Goal: Task Accomplishment & Management: Manage account settings

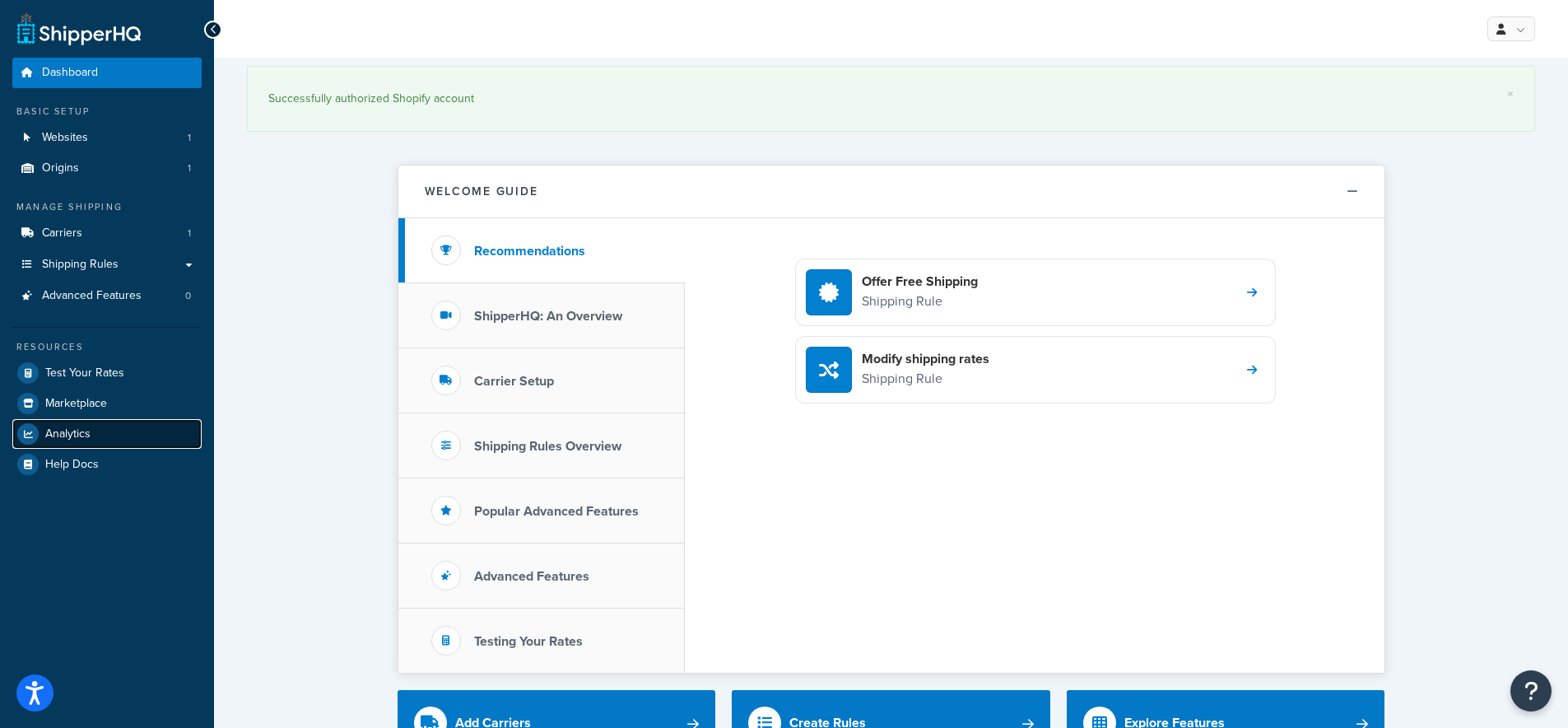
click at [67, 430] on span "Analytics" at bounding box center [68, 434] width 45 height 14
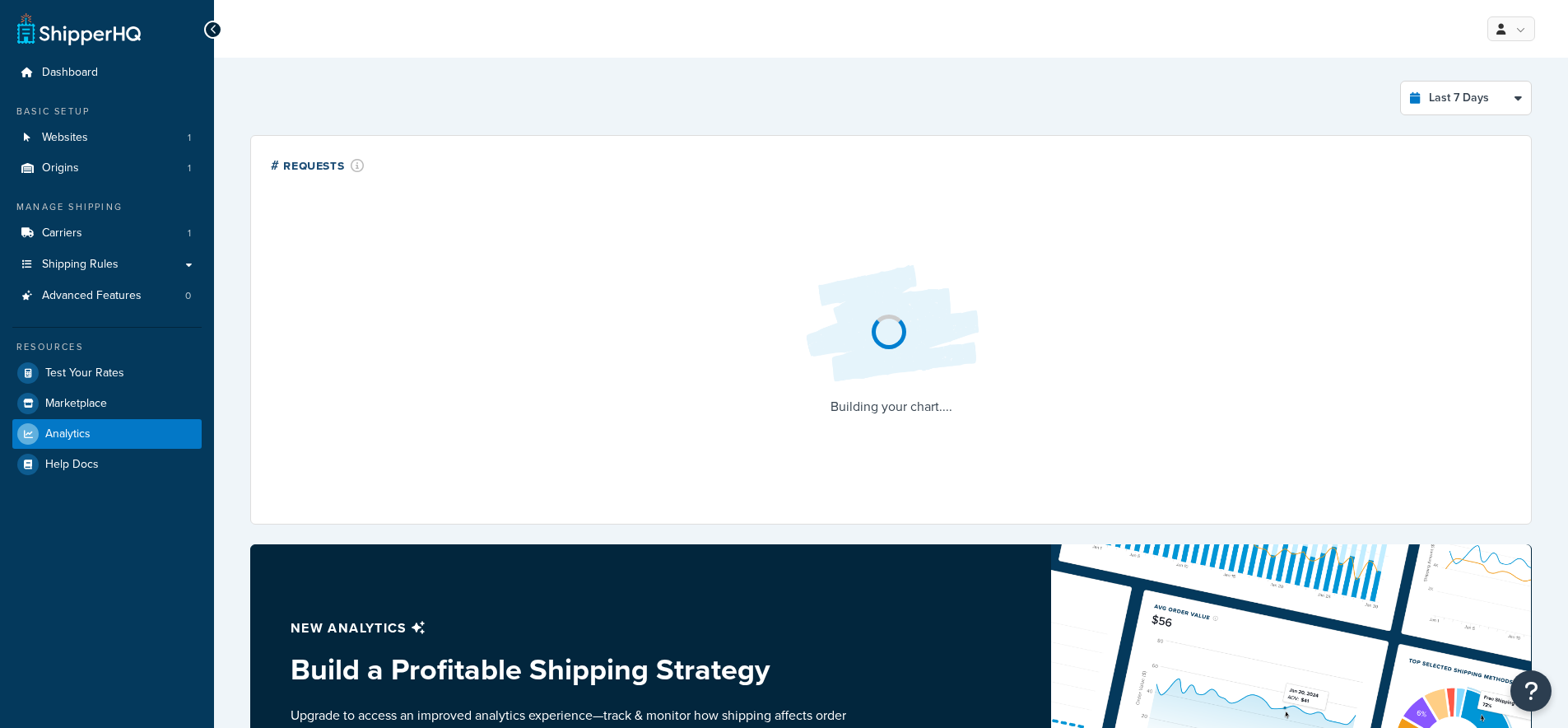
select select "last_7_days"
click at [1536, 49] on div "My Profile Billing Global Settings Contact Us Logout" at bounding box center [891, 28] width 1354 height 58
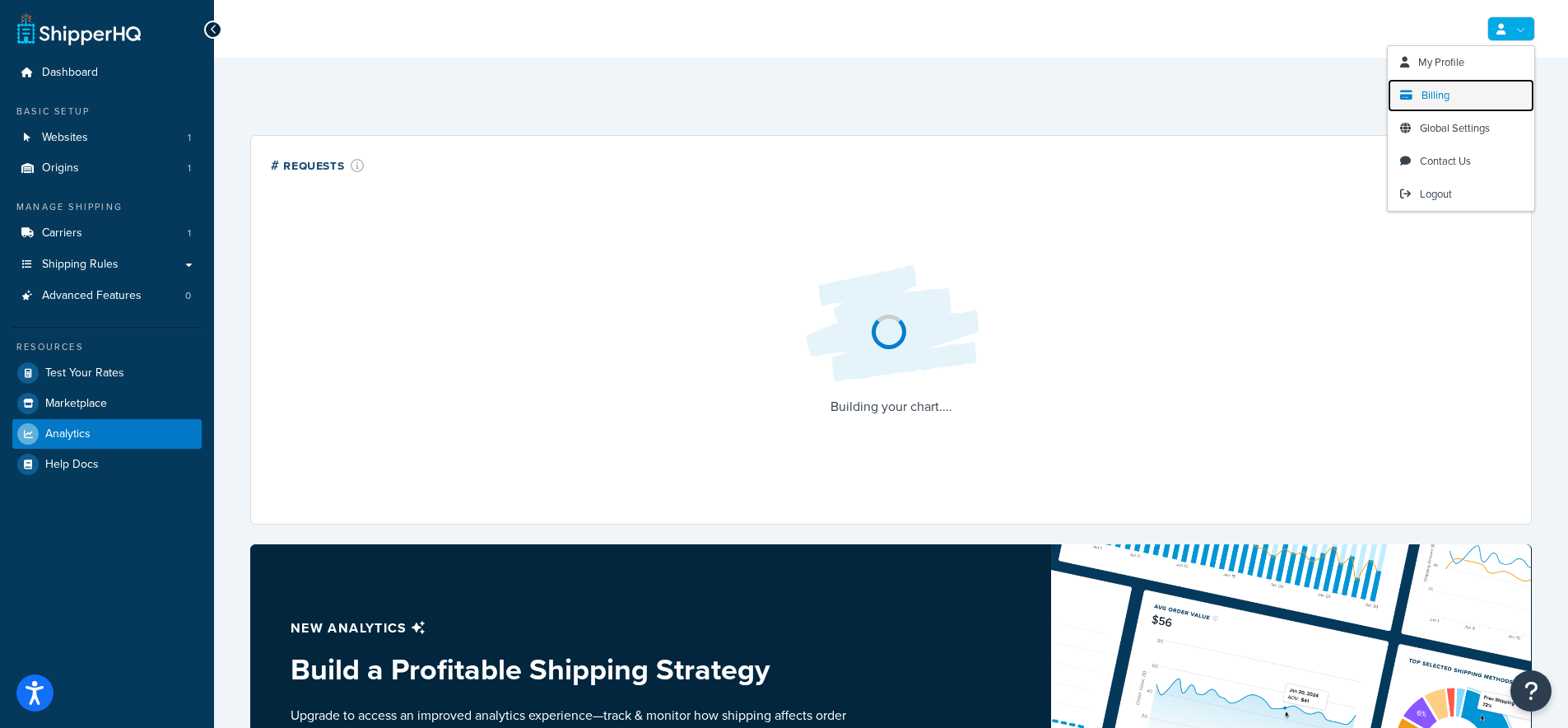
click at [1446, 94] on span "Billing" at bounding box center [1434, 94] width 28 height 16
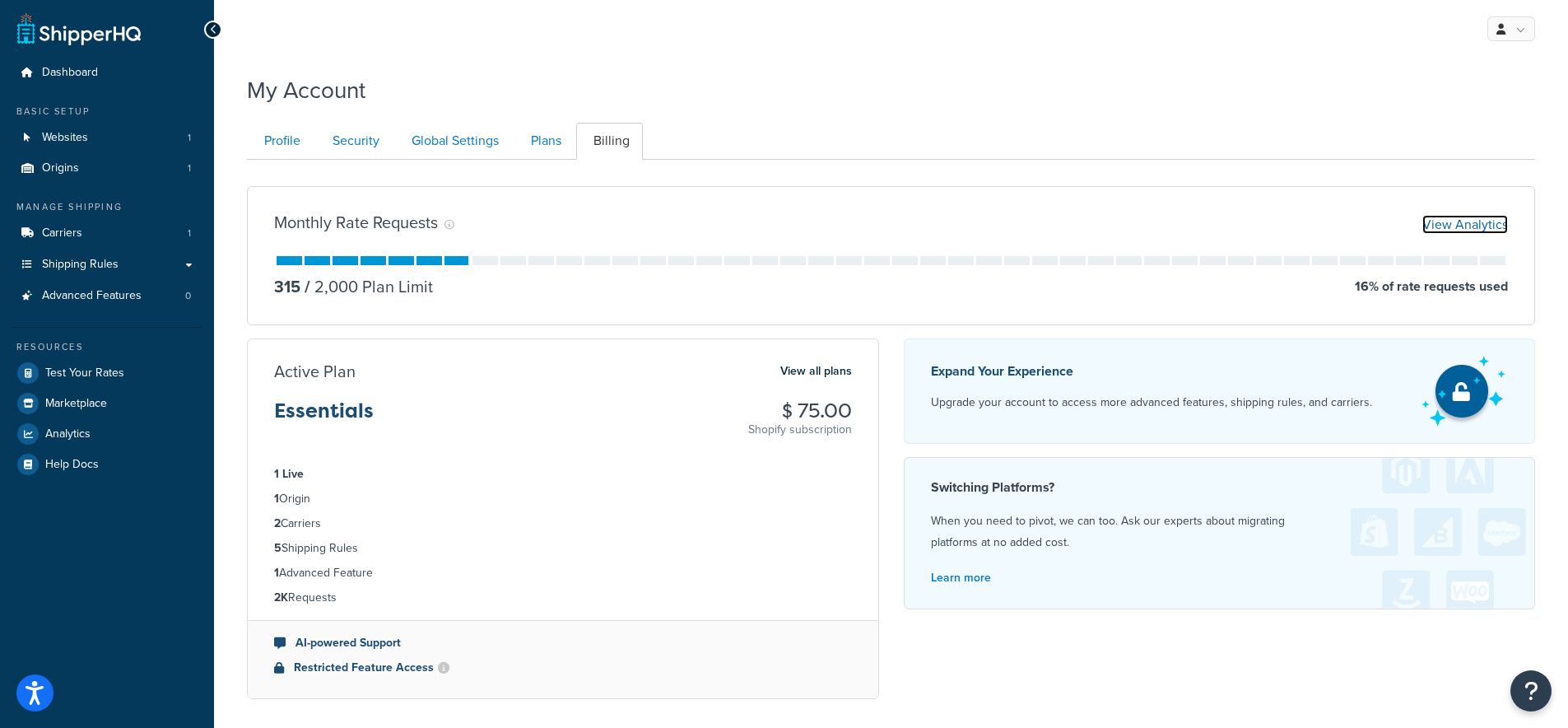
click at [1482, 226] on link "View Analytics" at bounding box center [1464, 224] width 85 height 19
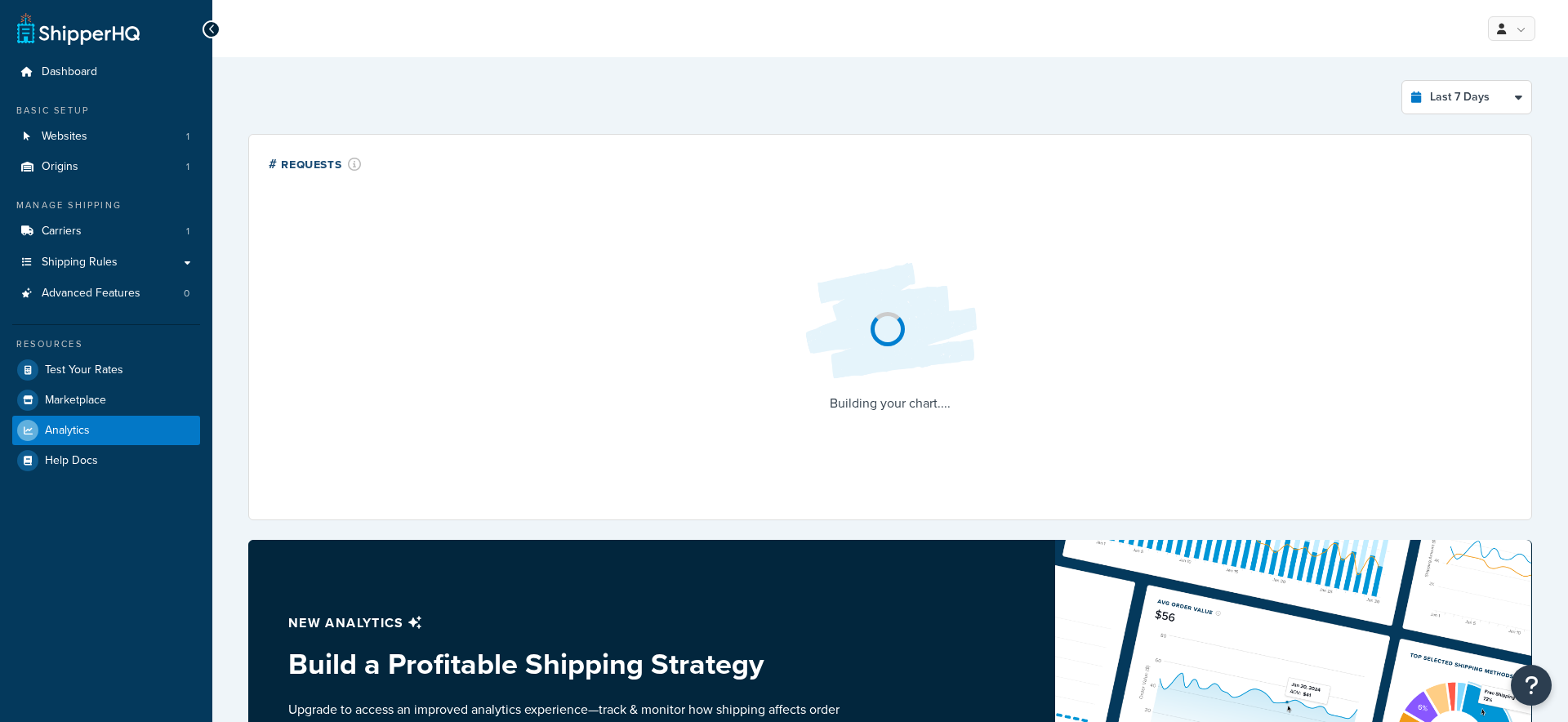
select select "last_7_days"
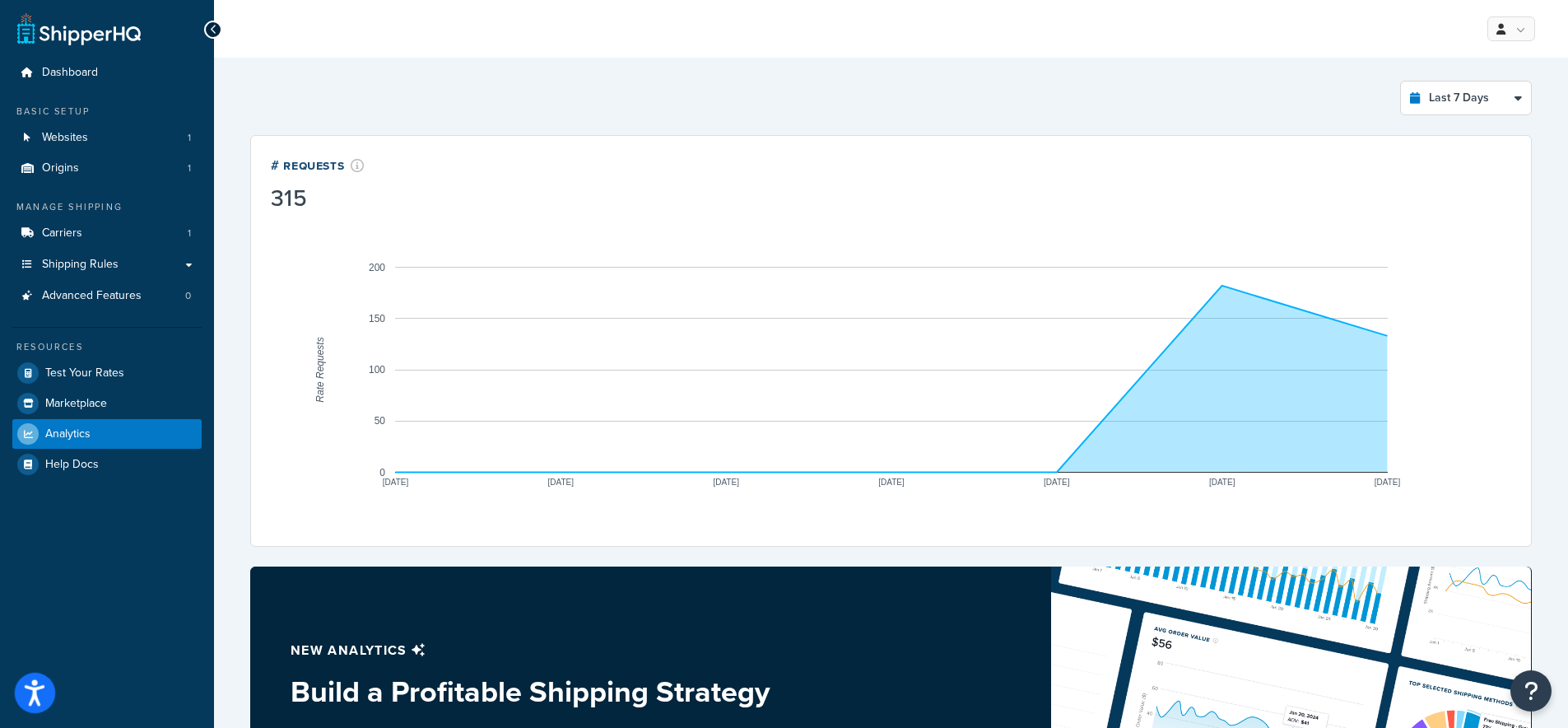
click at [43, 699] on icon "Open accessiBe: accessibility options, statement and help" at bounding box center [35, 693] width 20 height 27
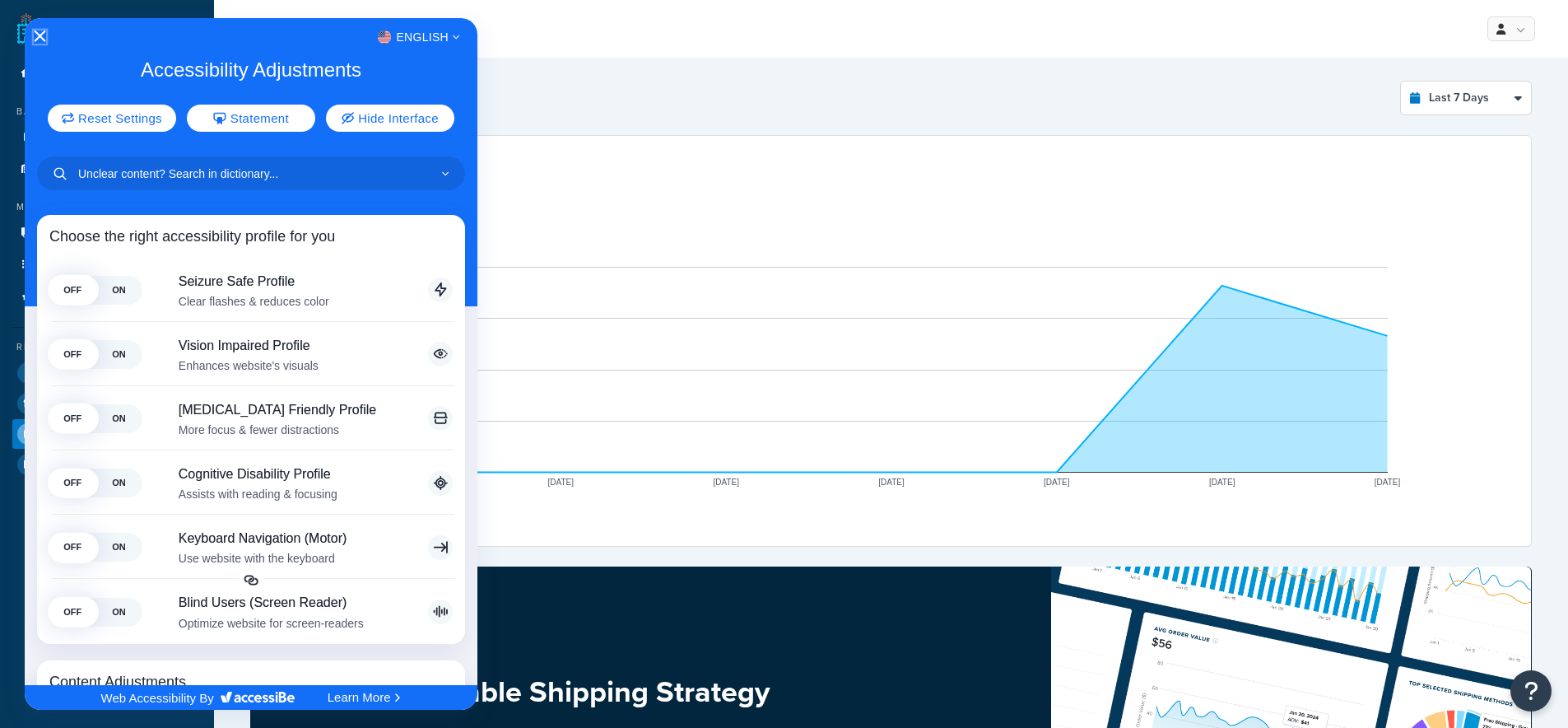
click at [43, 35] on icon "Close Accessibility Interface" at bounding box center [39, 36] width 12 height 12
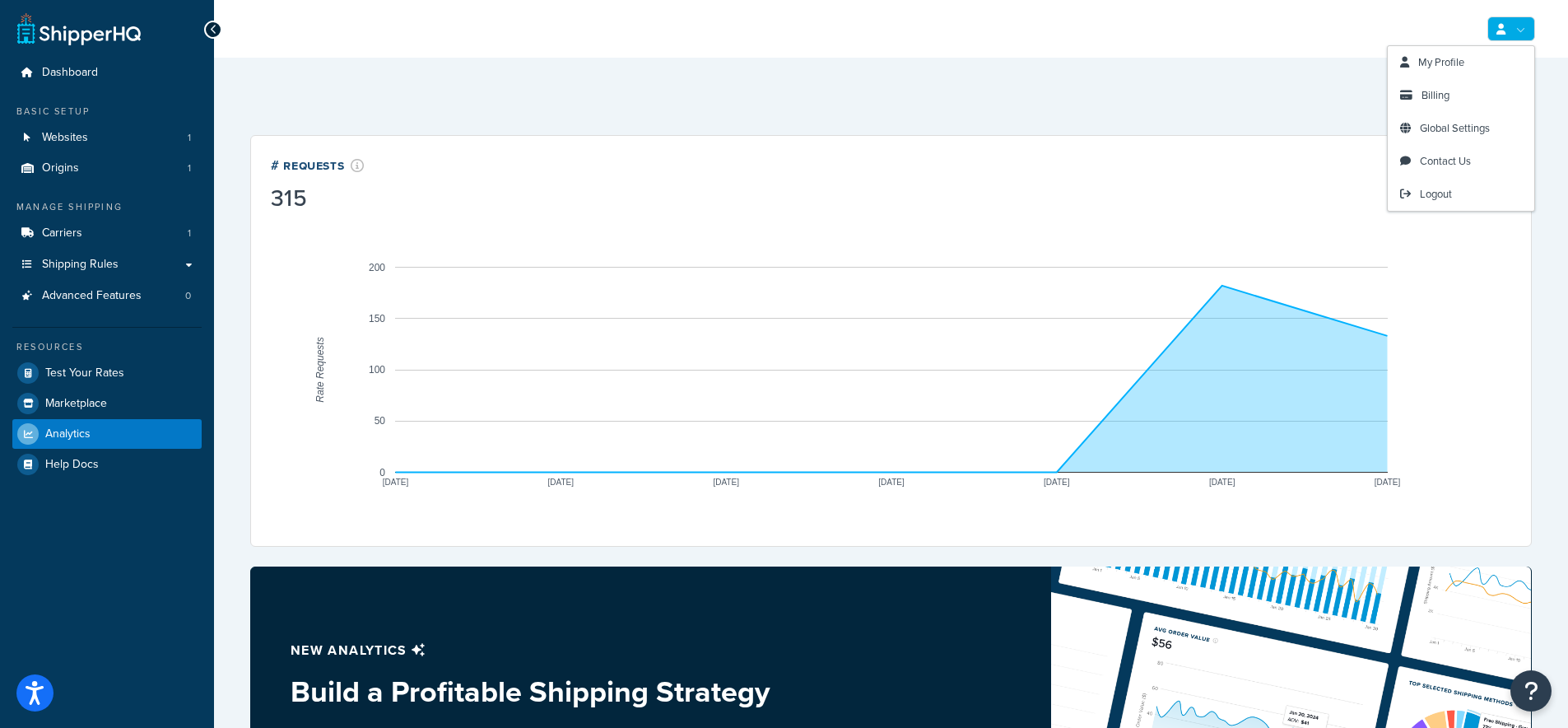
click at [1525, 31] on link at bounding box center [1510, 29] width 48 height 25
click at [1466, 155] on span "Contact Us" at bounding box center [1444, 160] width 51 height 16
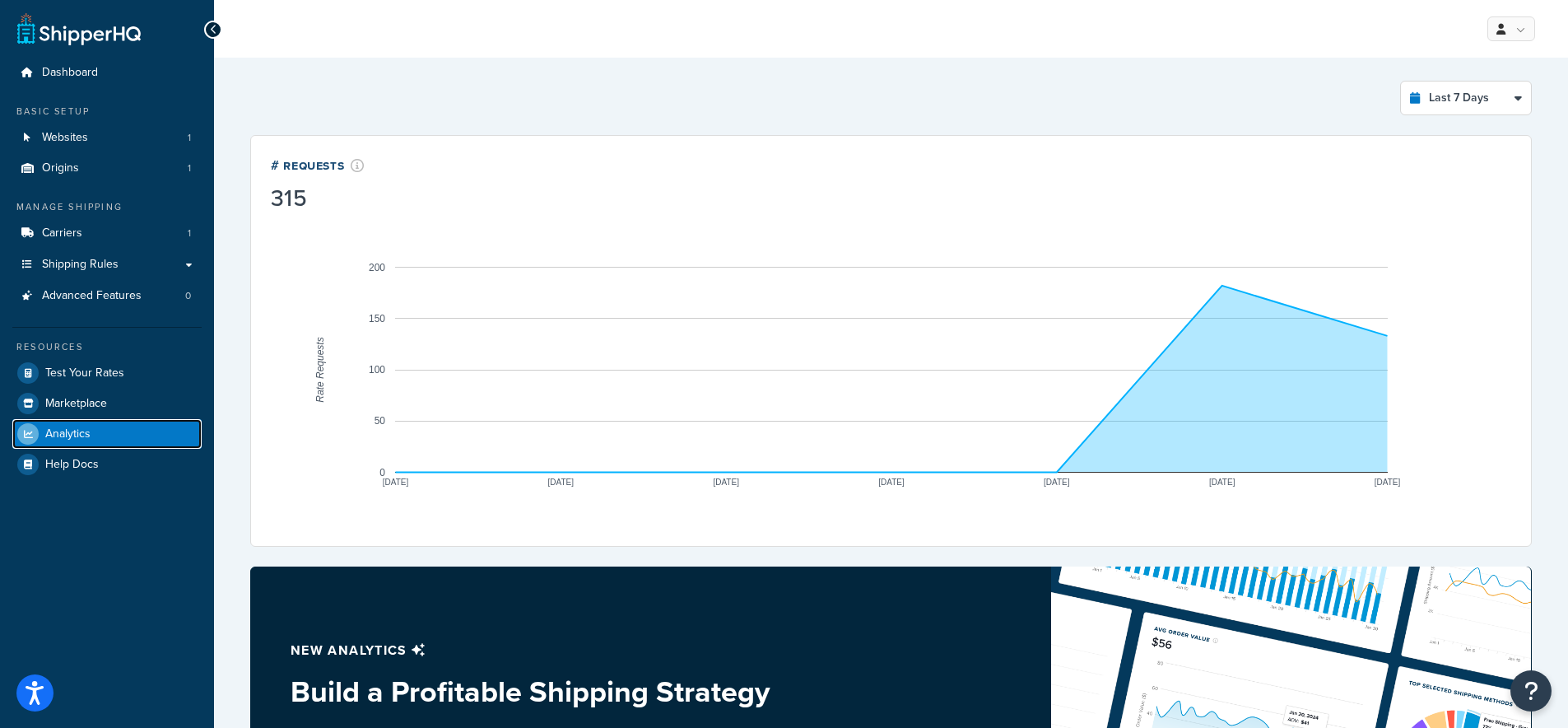
click at [58, 445] on link "Analytics" at bounding box center [107, 433] width 190 height 29
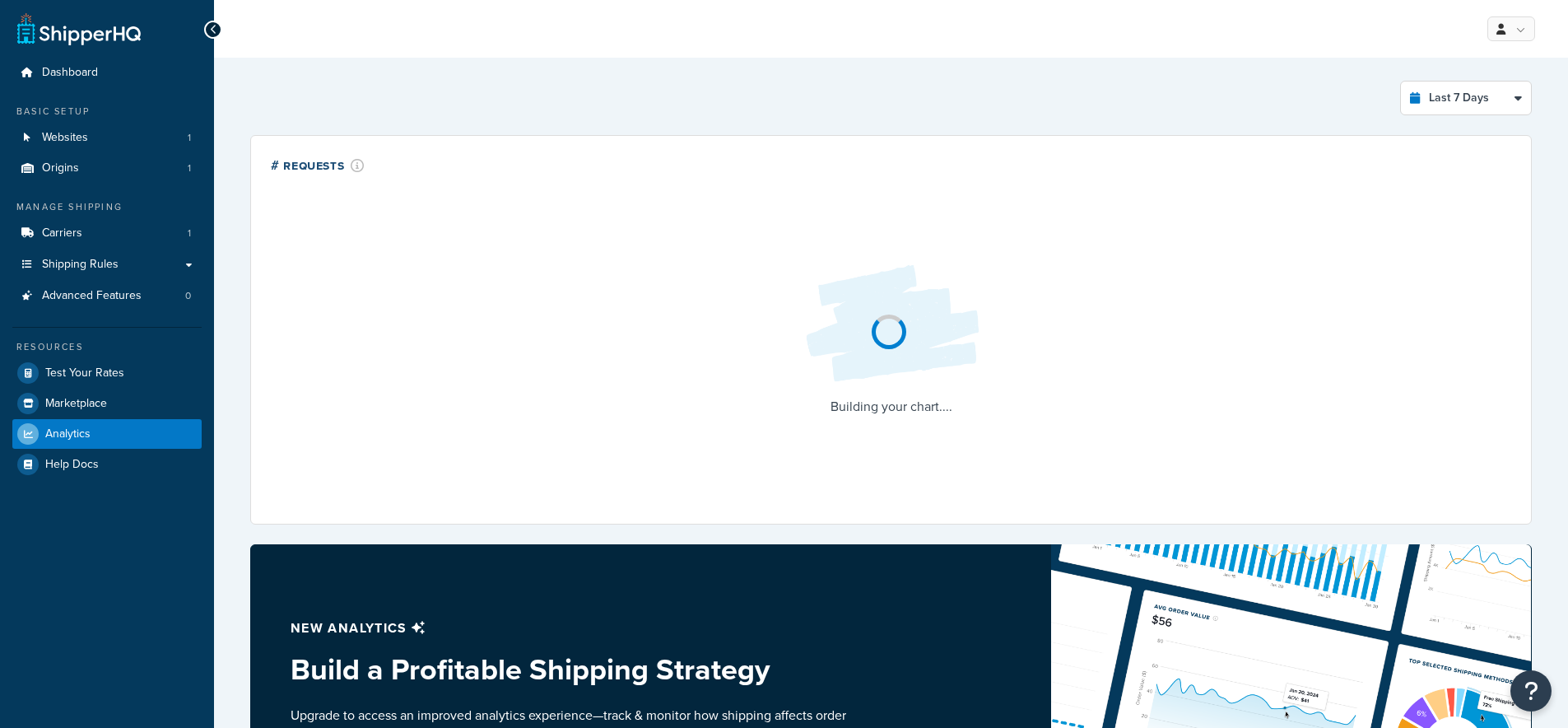
select select "last_7_days"
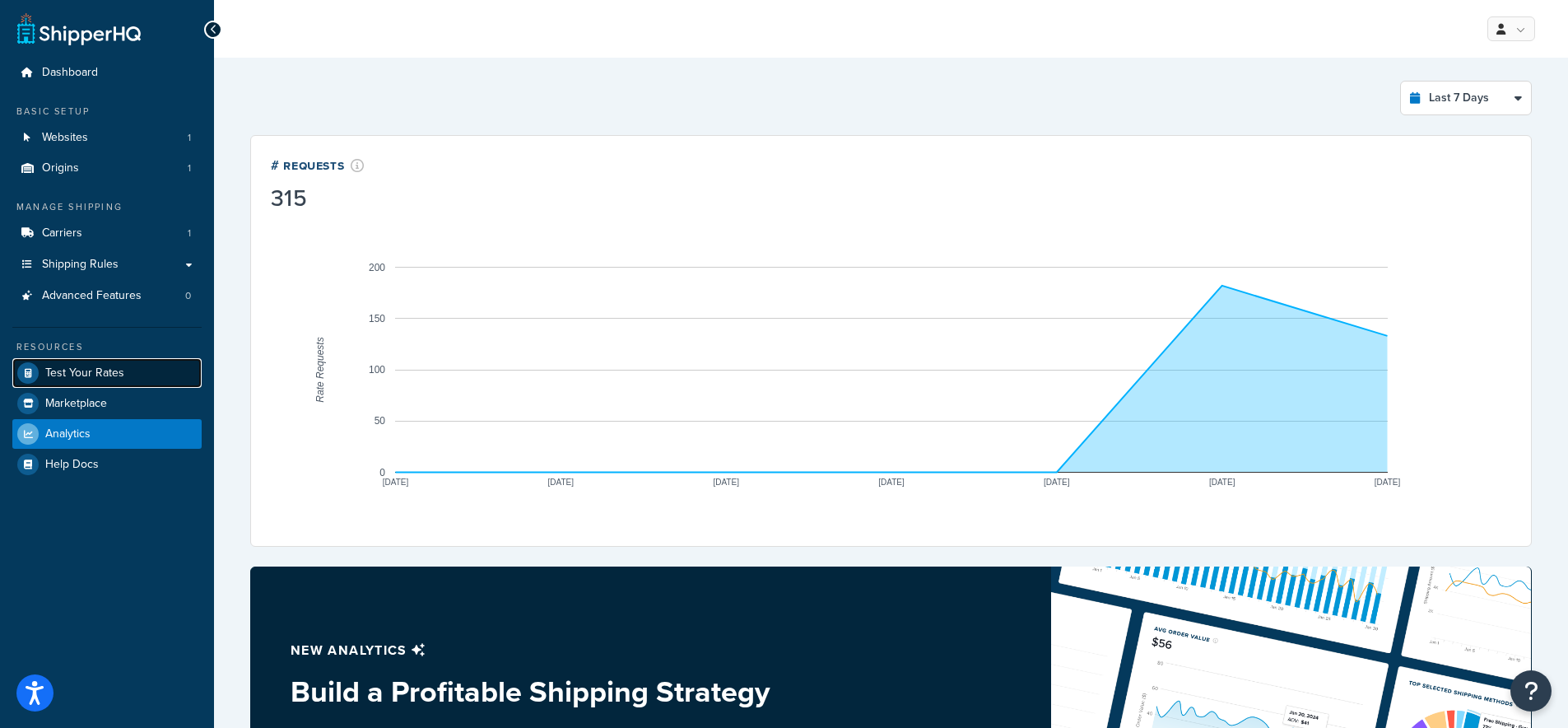
click at [95, 377] on span "Test Your Rates" at bounding box center [84, 373] width 79 height 14
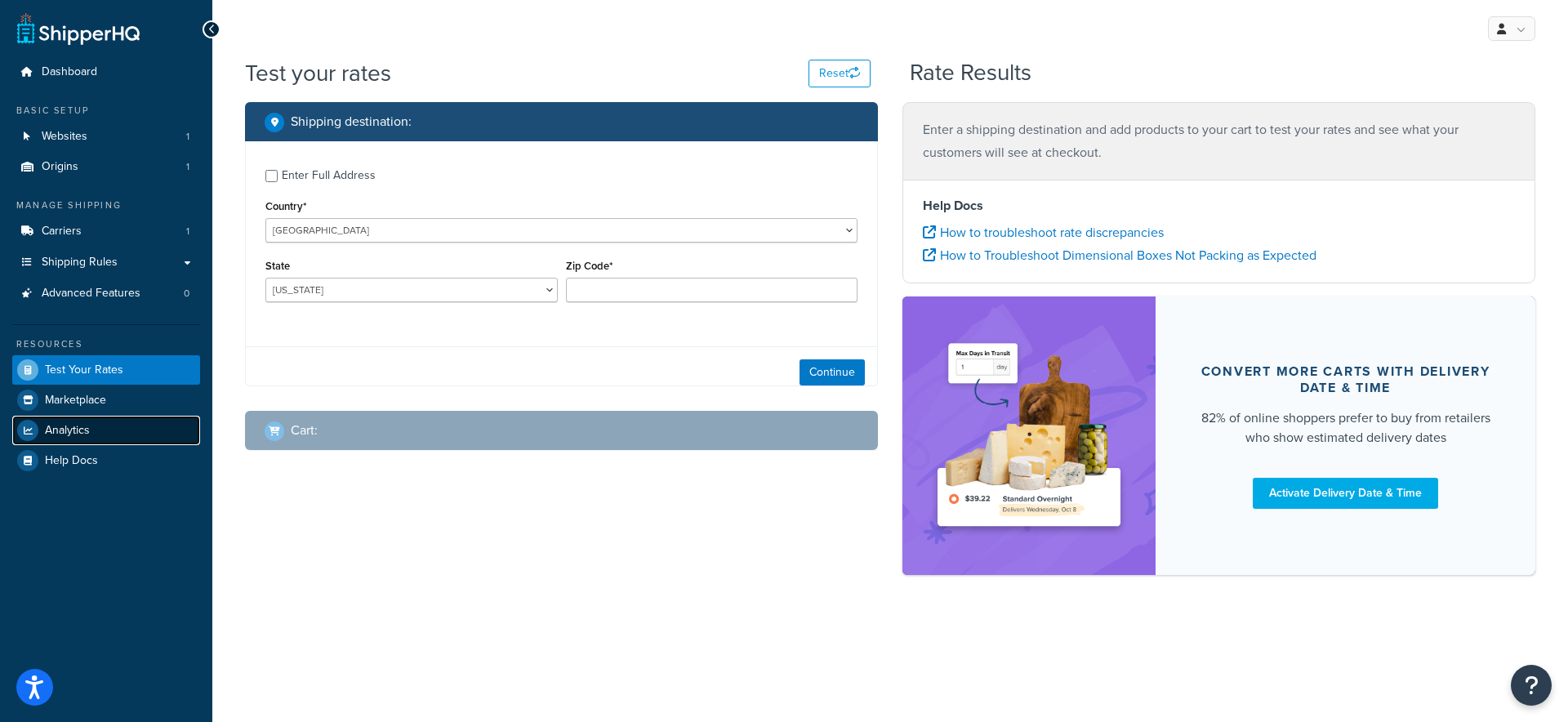
click at [76, 424] on span "Analytics" at bounding box center [67, 430] width 45 height 14
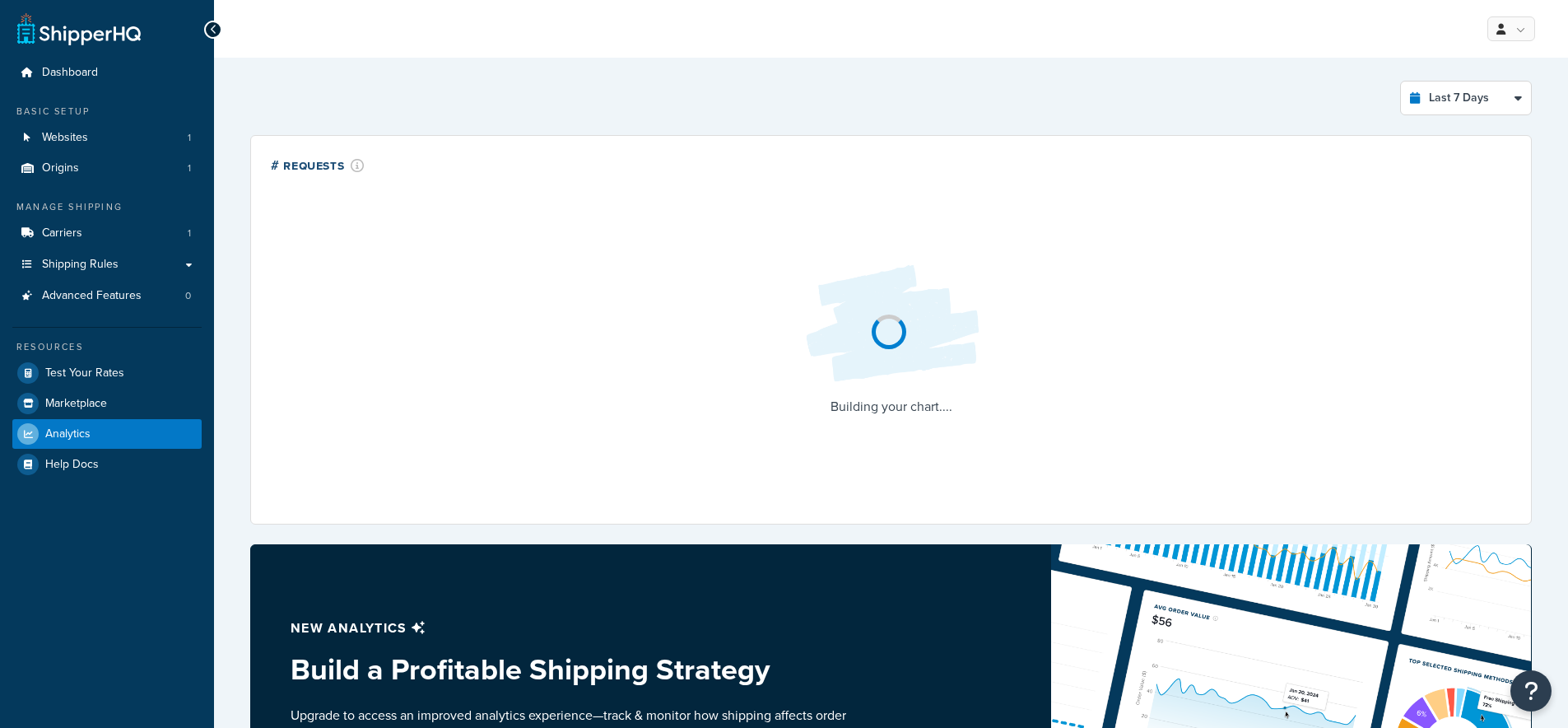
select select "last_7_days"
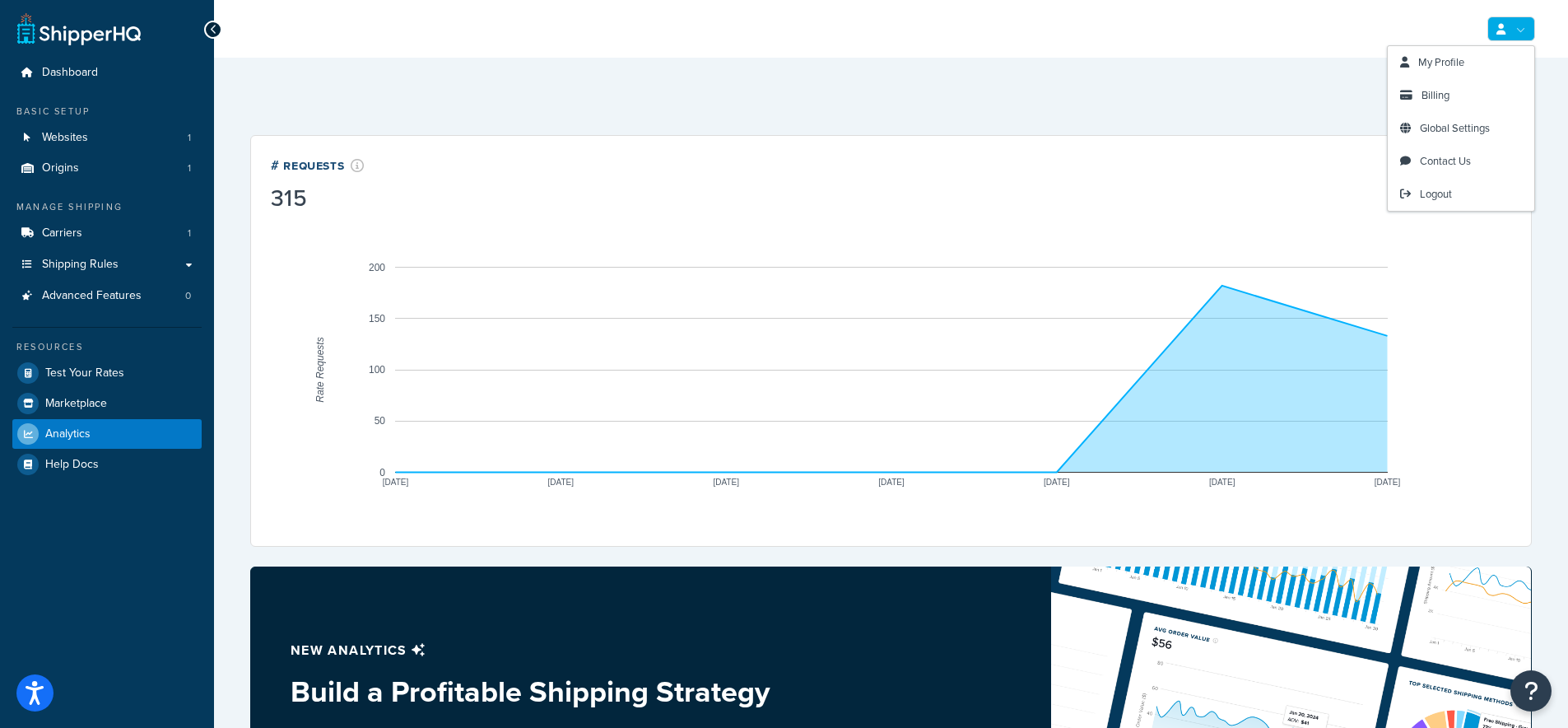
click at [1504, 28] on icon at bounding box center [1500, 29] width 9 height 11
click at [1437, 88] on span "Billing" at bounding box center [1434, 94] width 28 height 16
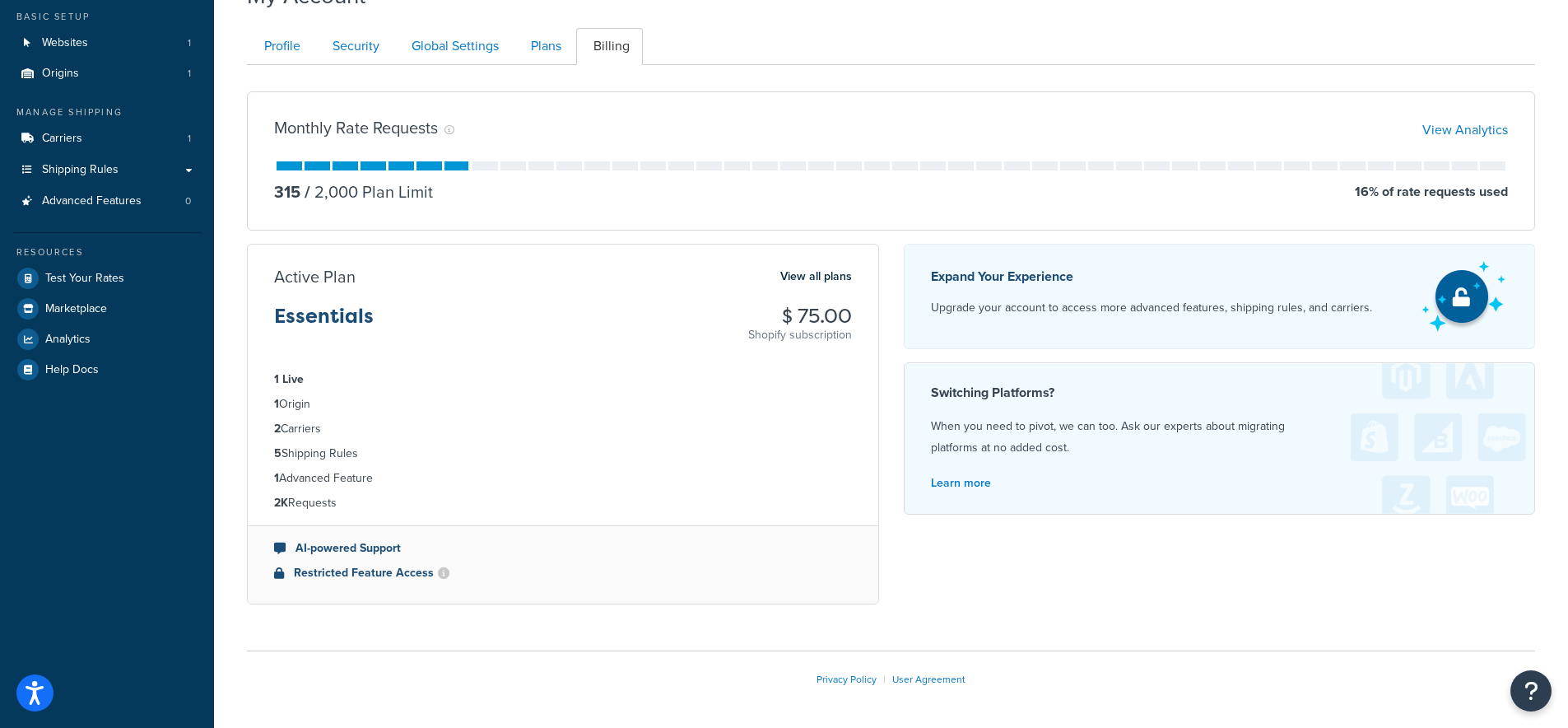
scroll to position [95, 0]
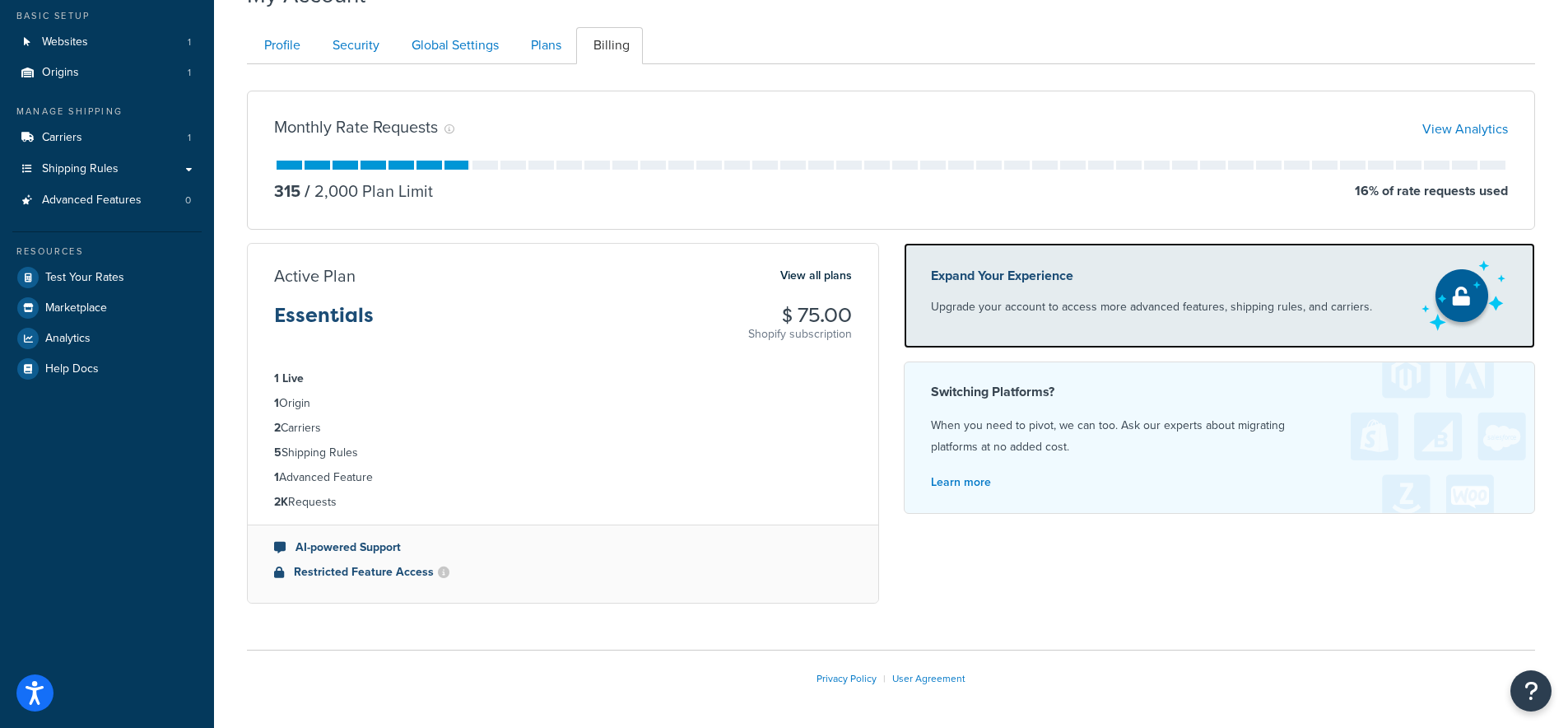
click at [1074, 290] on div "Expand Your Experience Upgrade your account to access more advanced features, s…" at bounding box center [1151, 295] width 441 height 63
